Goal: Information Seeking & Learning: Find specific fact

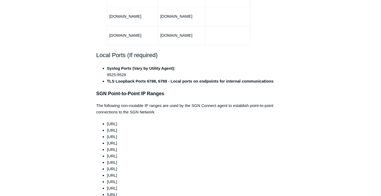
scroll to position [428, 0]
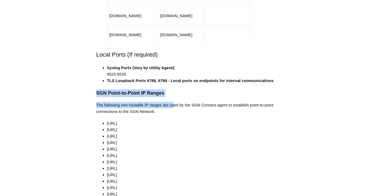
drag, startPoint x: 98, startPoint y: 79, endPoint x: 174, endPoint y: 87, distance: 76.1
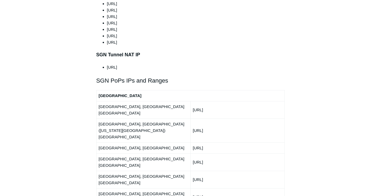
scroll to position [589, 0]
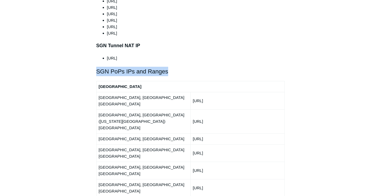
drag, startPoint x: 97, startPoint y: 59, endPoint x: 180, endPoint y: 55, distance: 83.1
click at [180, 67] on h2 "SGN PoPs IPs and Ranges" at bounding box center [190, 71] width 189 height 9
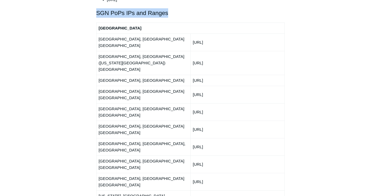
scroll to position [669, 0]
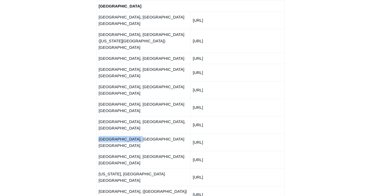
drag, startPoint x: 98, startPoint y: 80, endPoint x: 176, endPoint y: 79, distance: 77.6
click at [147, 133] on td "[GEOGRAPHIC_DATA], [GEOGRAPHIC_DATA] [GEOGRAPHIC_DATA]" at bounding box center [143, 141] width 94 height 17
drag, startPoint x: 194, startPoint y: 81, endPoint x: 235, endPoint y: 83, distance: 41.0
click at [235, 133] on td "[URL]" at bounding box center [238, 141] width 94 height 17
copy td "[URL]"
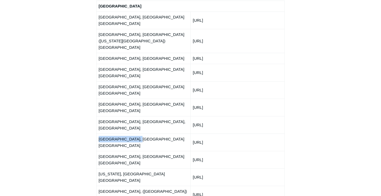
copy td "[URL]"
drag, startPoint x: 194, startPoint y: 136, endPoint x: 236, endPoint y: 137, distance: 41.8
copy td "[URL]"
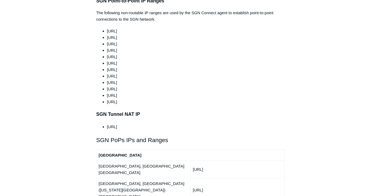
scroll to position [482, 0]
